Goal: Task Accomplishment & Management: Use online tool/utility

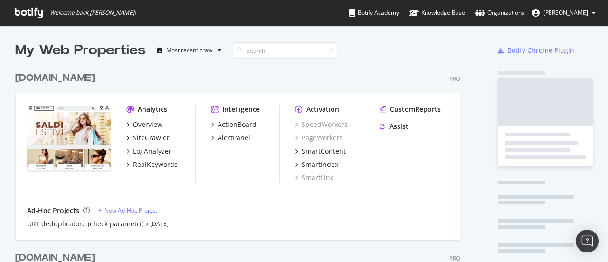
scroll to position [254, 593]
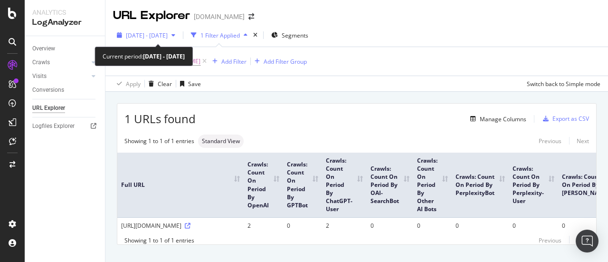
click at [168, 37] on span "[DATE] - [DATE]" at bounding box center [147, 35] width 42 height 8
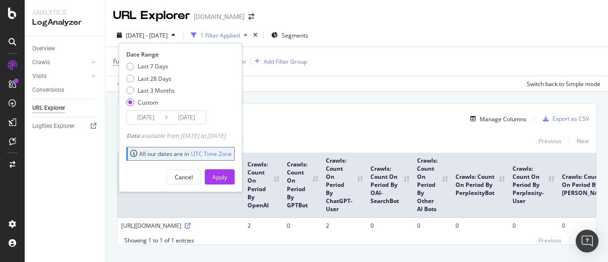
click at [183, 118] on input "[DATE]" at bounding box center [187, 117] width 38 height 13
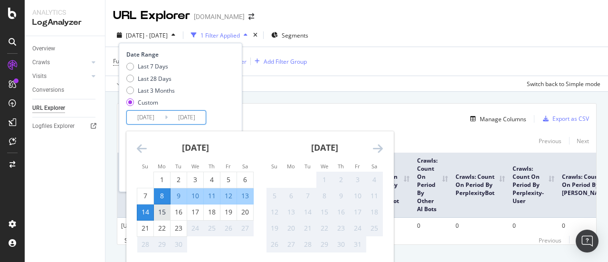
click at [163, 214] on div "15" at bounding box center [162, 211] width 16 height 9
click at [196, 119] on input "[DATE]" at bounding box center [187, 117] width 38 height 13
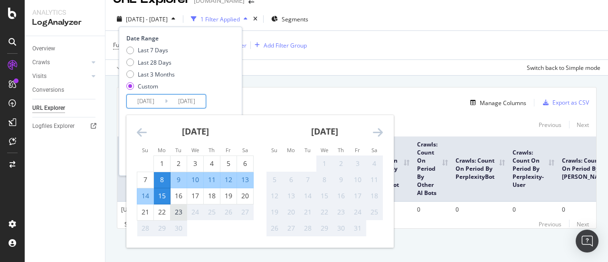
click at [178, 209] on div "23" at bounding box center [178, 211] width 16 height 9
type input "[DATE]"
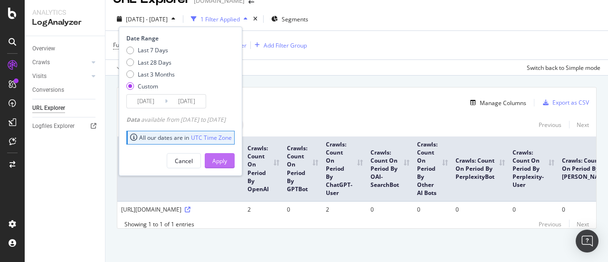
click at [227, 157] on div "Apply" at bounding box center [219, 161] width 15 height 8
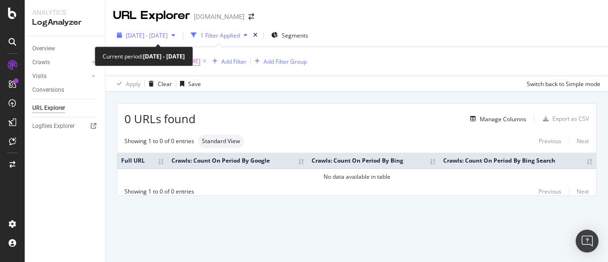
click at [168, 33] on span "[DATE] - [DATE]" at bounding box center [147, 35] width 42 height 8
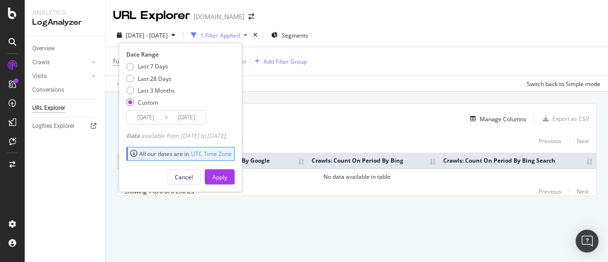
click at [184, 115] on input "[DATE]" at bounding box center [187, 117] width 38 height 13
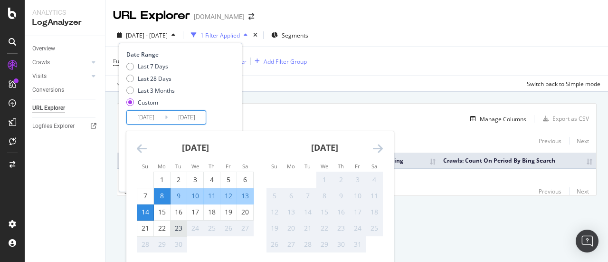
click at [181, 227] on div "23" at bounding box center [178, 227] width 16 height 9
type input "[DATE]"
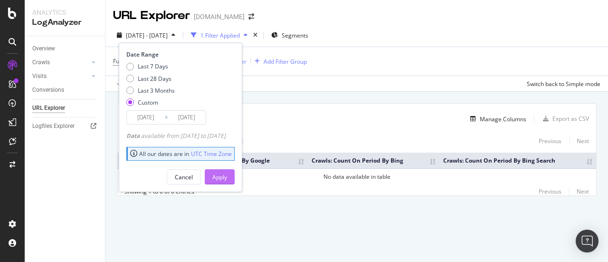
click at [227, 174] on div "Apply" at bounding box center [219, 177] width 15 height 8
